Goal: Information Seeking & Learning: Learn about a topic

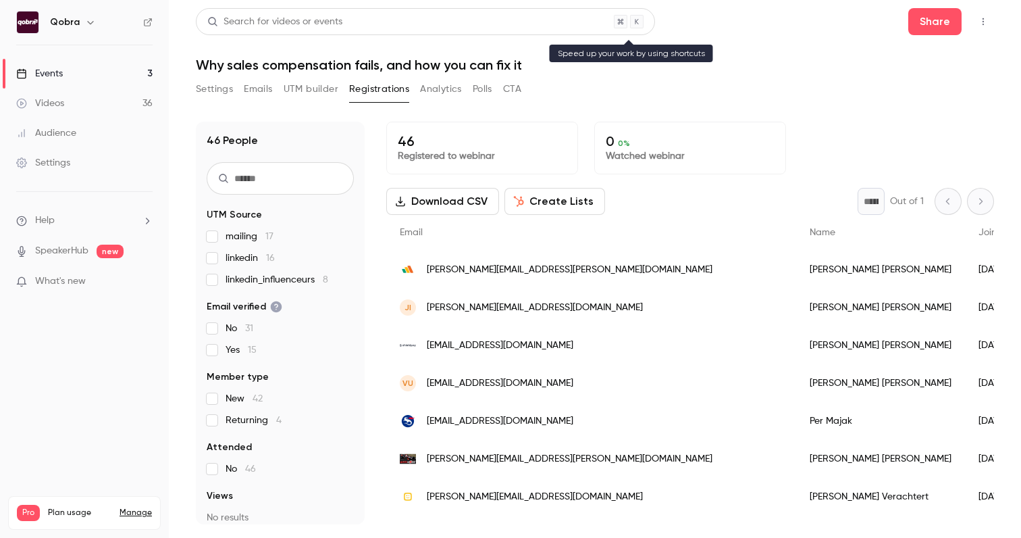
scroll to position [28, 0]
click at [93, 86] on link "Events 3" at bounding box center [84, 74] width 169 height 30
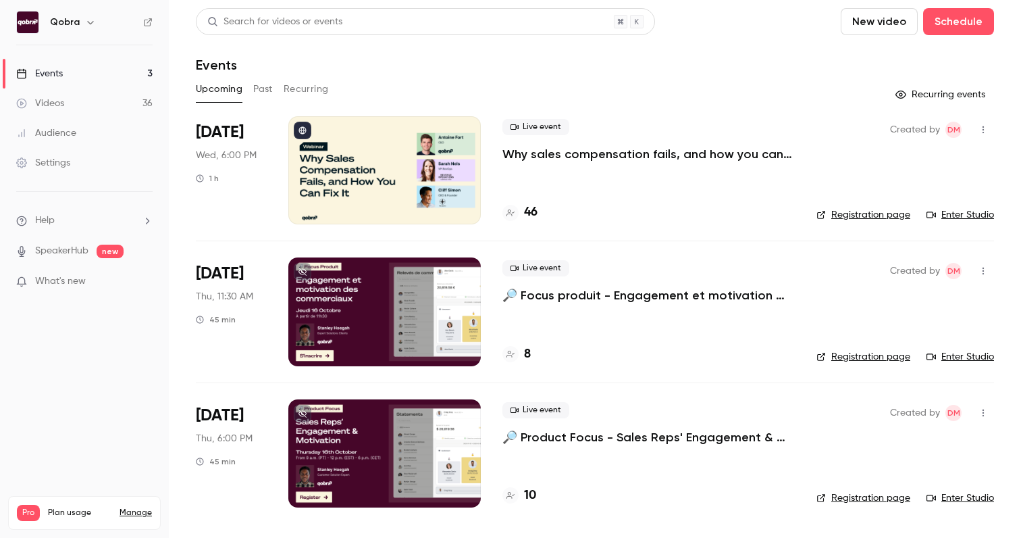
click at [84, 103] on link "Videos 36" at bounding box center [84, 103] width 169 height 30
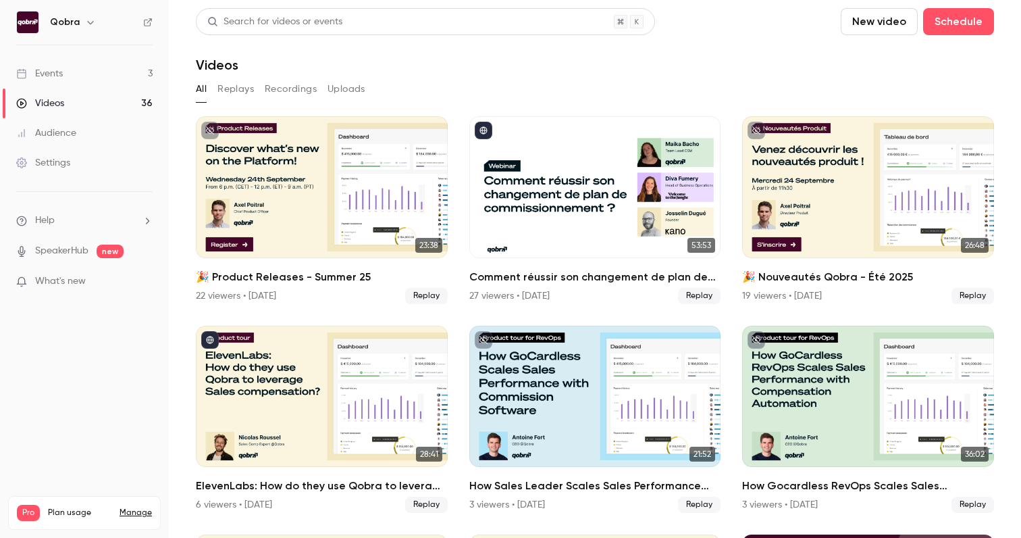
click at [84, 70] on link "Events 3" at bounding box center [84, 74] width 169 height 30
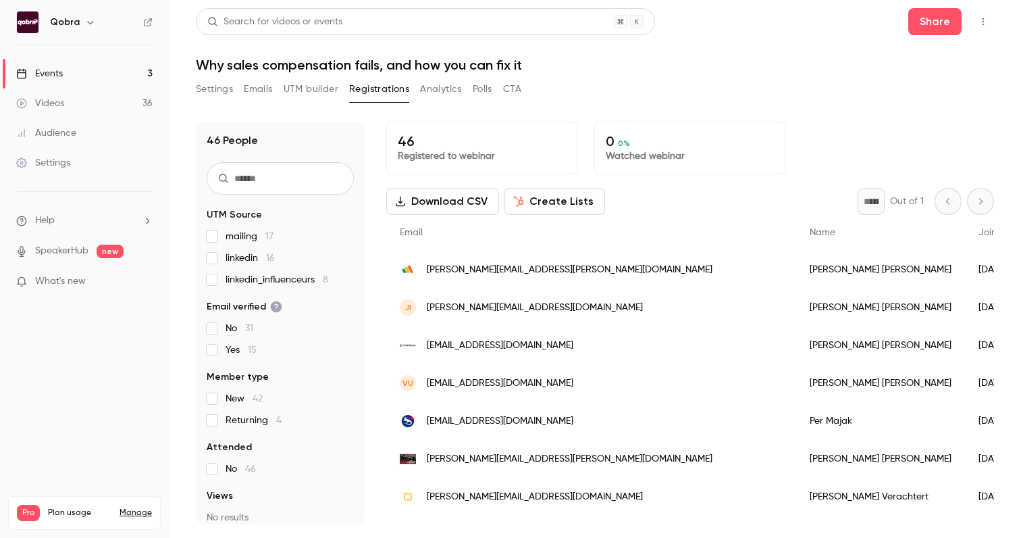
click at [115, 65] on link "Events 3" at bounding box center [84, 74] width 169 height 30
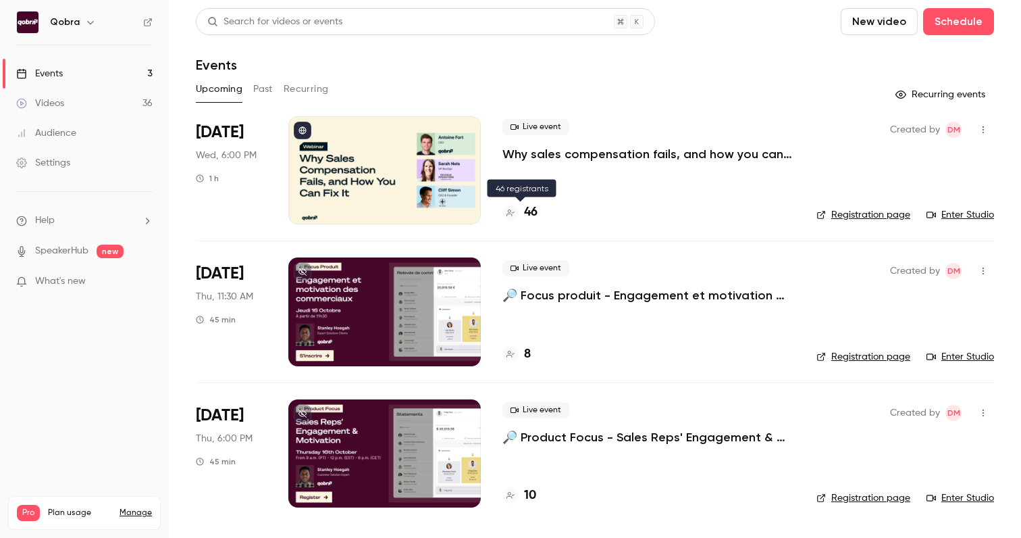
click at [538, 212] on div "46" at bounding box center [648, 212] width 292 height 18
click at [541, 205] on div "46" at bounding box center [648, 212] width 292 height 18
click at [536, 209] on h4 "46" at bounding box center [531, 212] width 14 height 18
click at [527, 206] on h4 "48" at bounding box center [531, 212] width 14 height 18
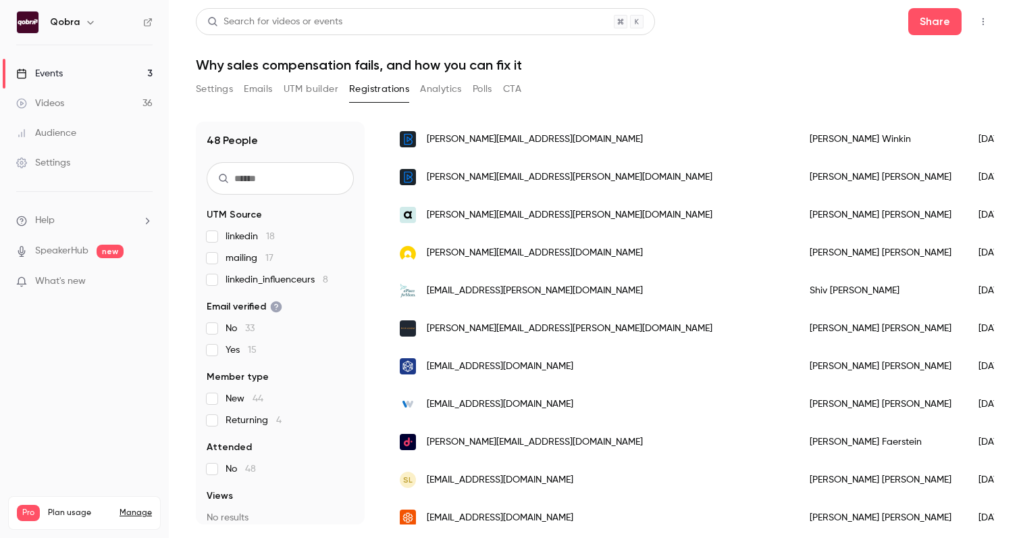
scroll to position [1079, 0]
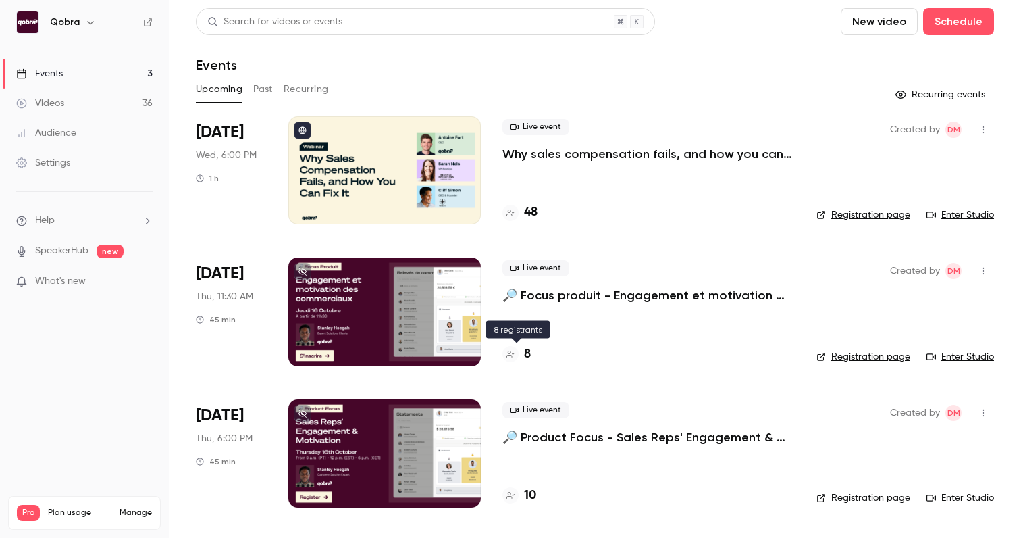
click at [521, 350] on div "8" at bounding box center [516, 354] width 28 height 18
